Goal: Check status: Check status

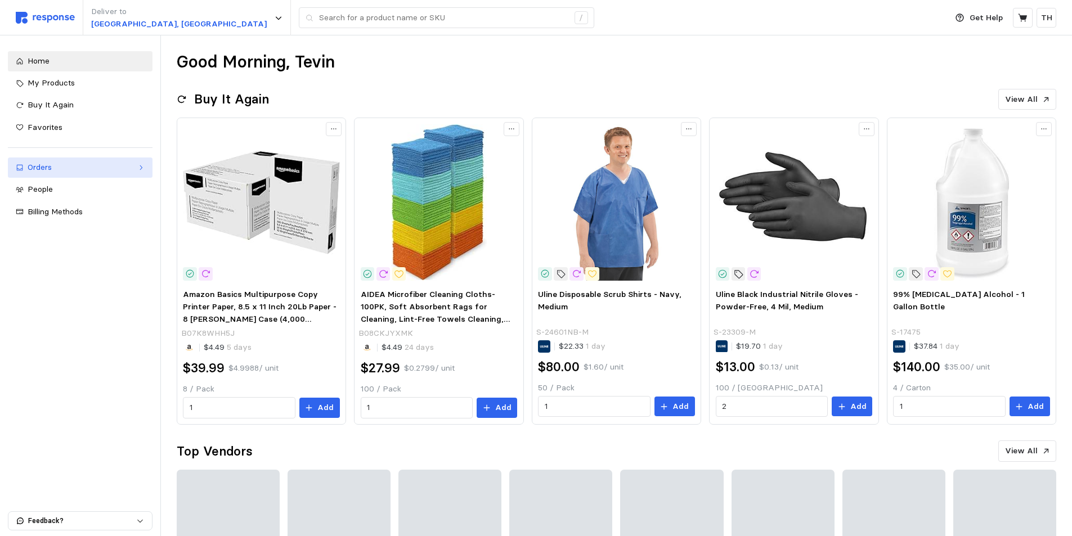
click at [84, 169] on div "Orders" at bounding box center [80, 168] width 105 height 12
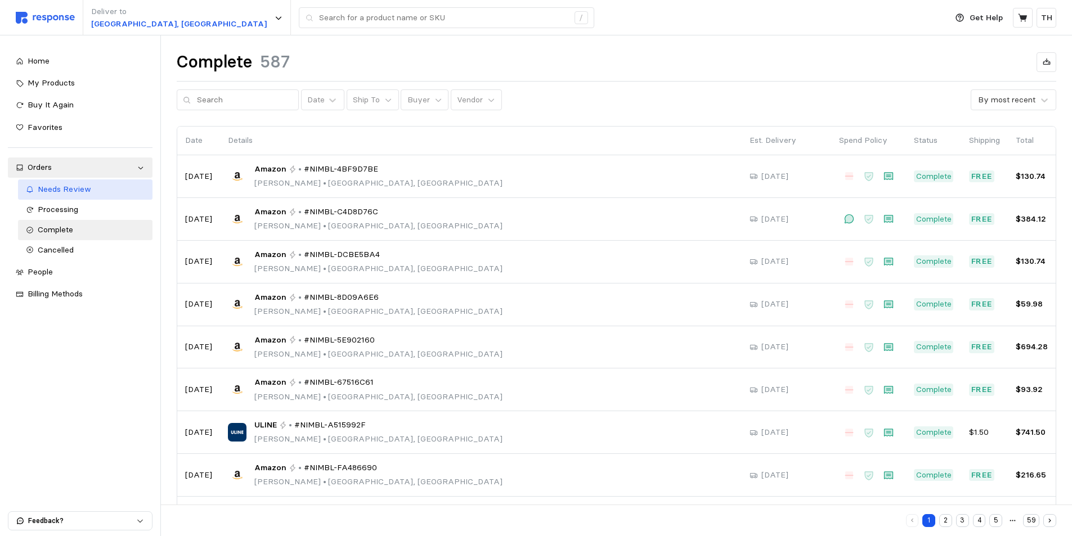
click at [93, 195] on div "Needs Review" at bounding box center [91, 189] width 107 height 12
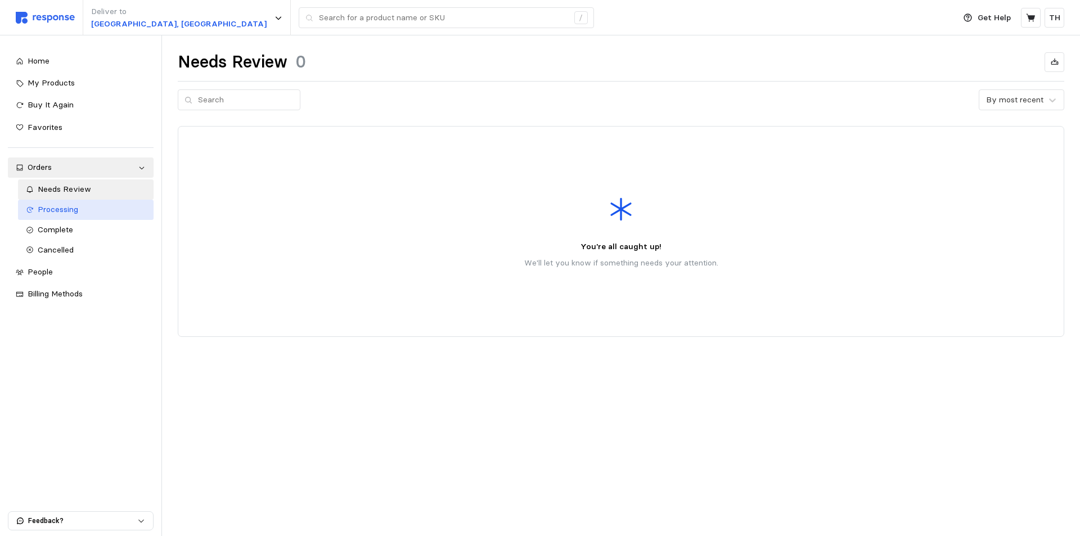
click at [69, 211] on span "Processing" at bounding box center [58, 209] width 41 height 10
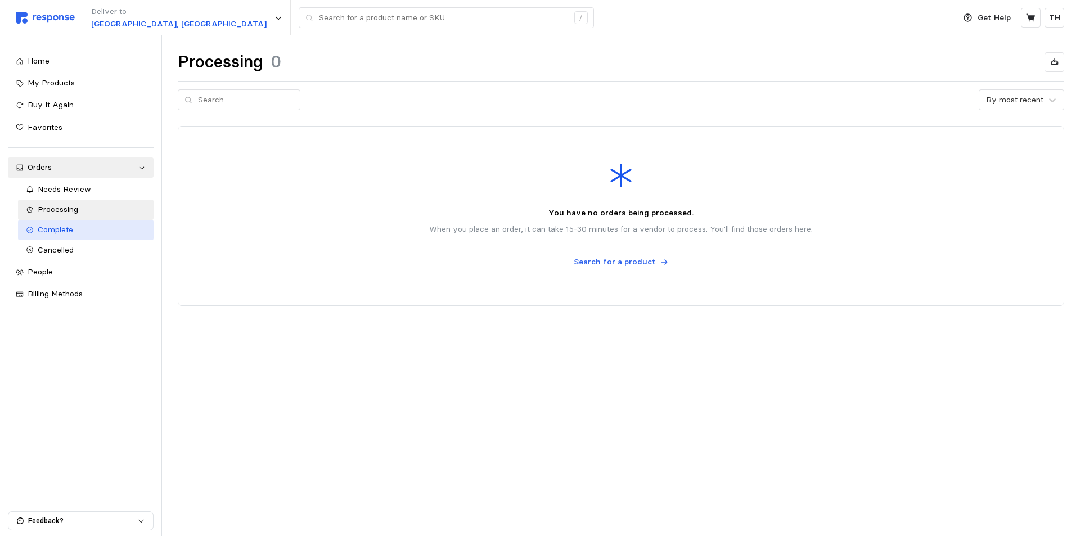
click at [85, 230] on div "Complete" at bounding box center [92, 230] width 109 height 12
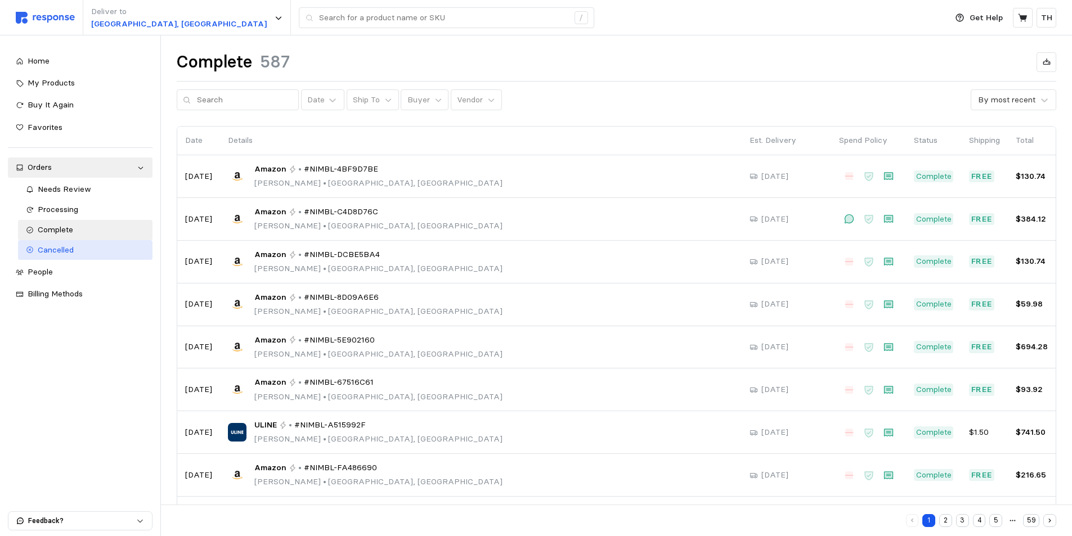
click at [82, 244] on div "Cancelled" at bounding box center [91, 250] width 107 height 12
